Goal: Check status: Check status

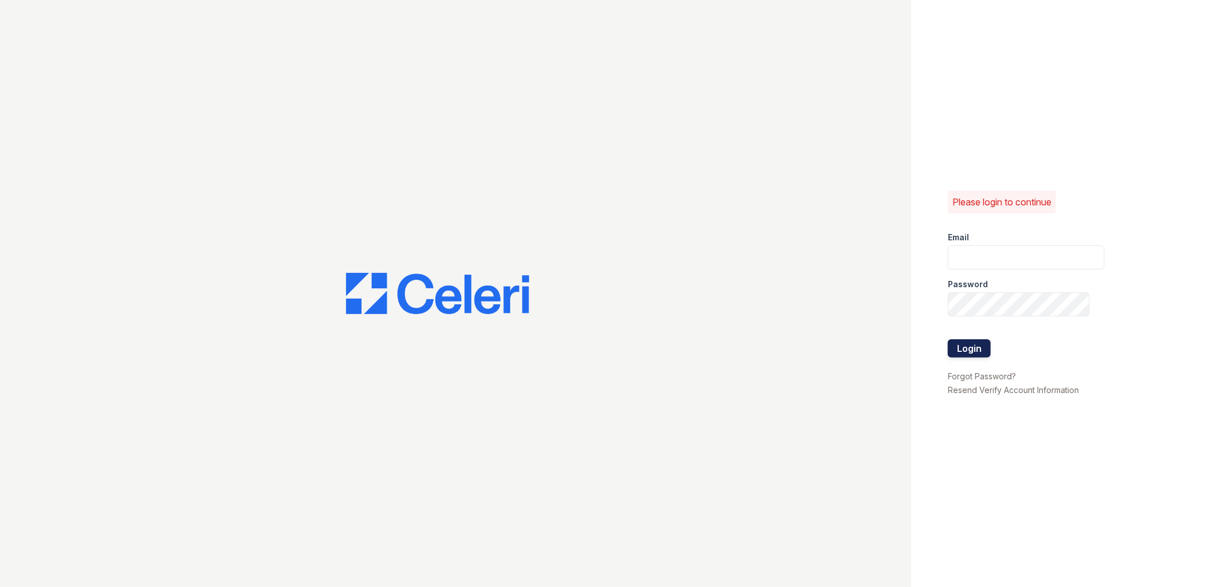
type input "renewfoundrycentre@trinity-pm.com"
click at [966, 347] on button "Login" at bounding box center [969, 348] width 43 height 18
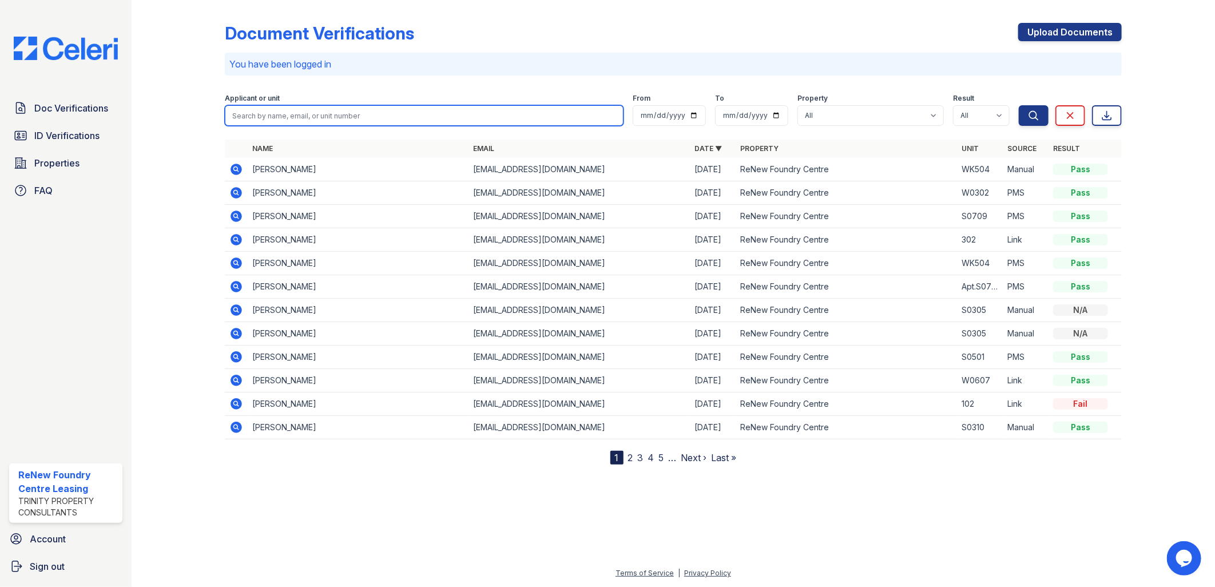
click at [256, 112] on input "search" at bounding box center [424, 115] width 399 height 21
type input "wright"
click at [1019, 105] on button "Search" at bounding box center [1034, 115] width 30 height 21
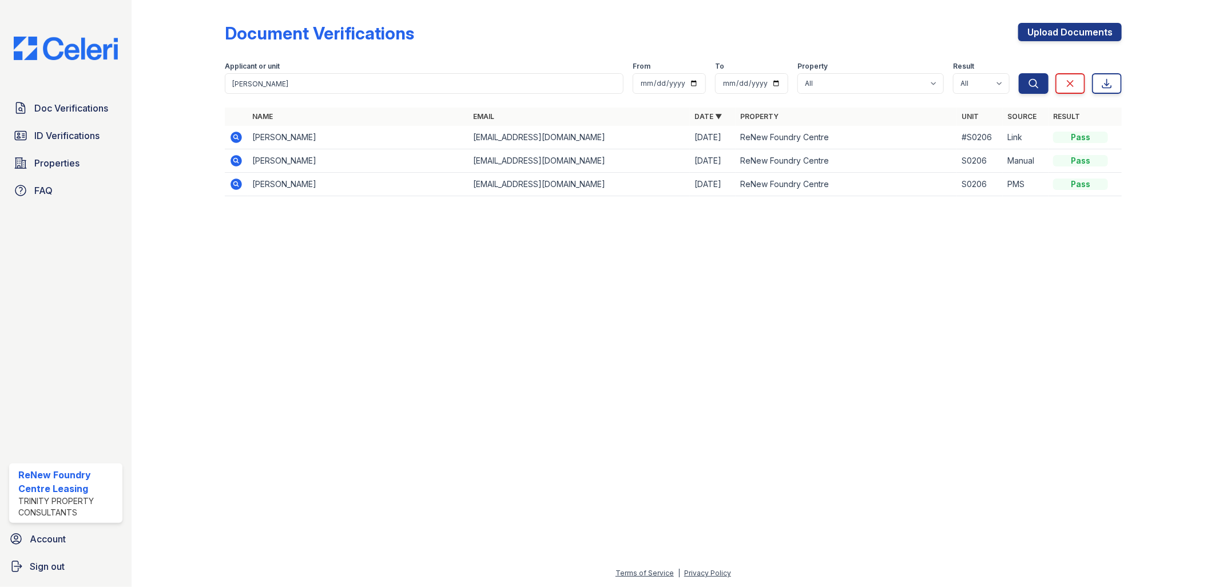
click at [237, 133] on icon at bounding box center [235, 137] width 11 height 11
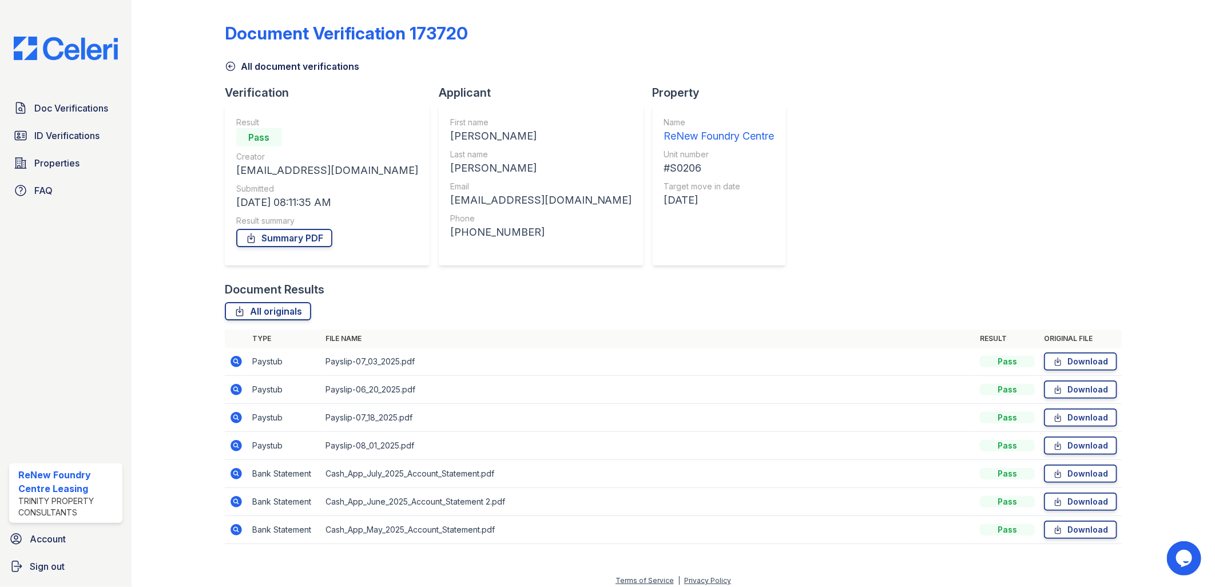
scroll to position [7, 0]
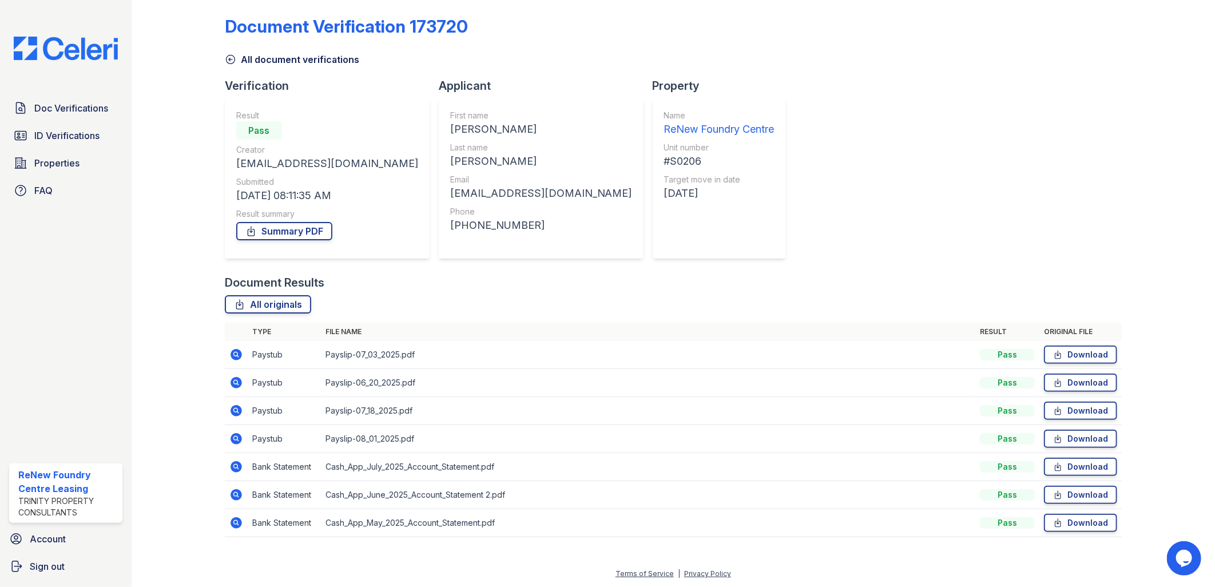
click at [240, 352] on icon at bounding box center [235, 354] width 11 height 11
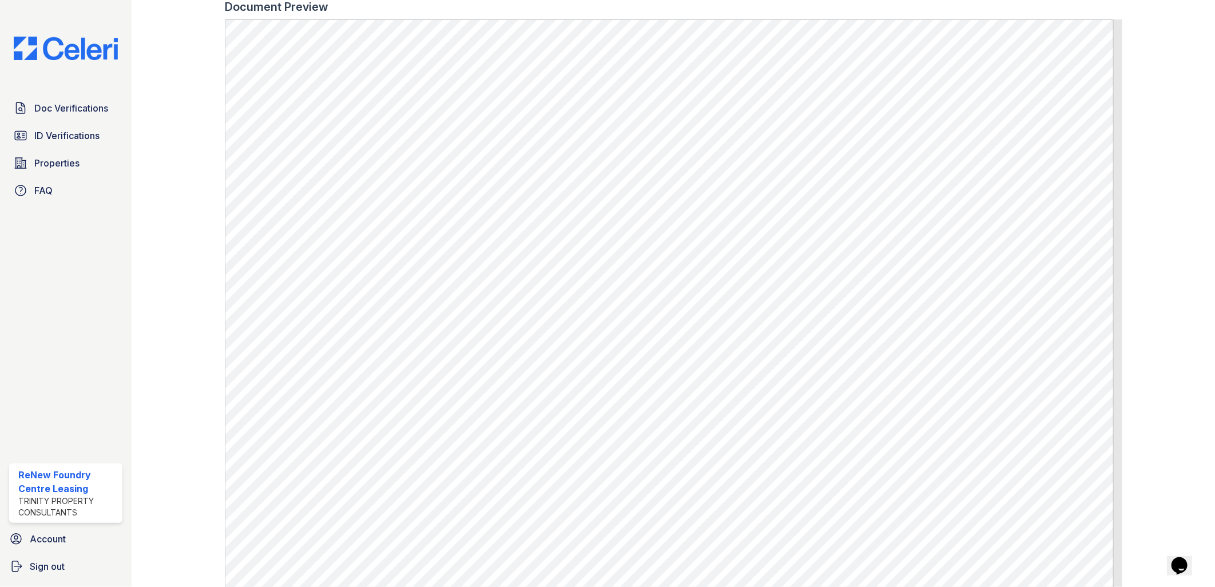
scroll to position [570, 0]
